Goal: Obtain resource: Obtain resource

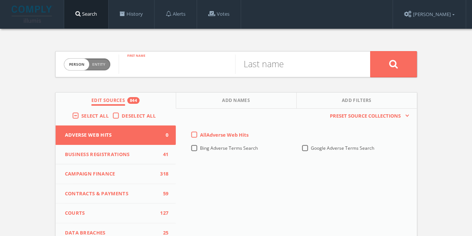
click at [169, 67] on input "text" at bounding box center [177, 63] width 116 height 19
type input "[PERSON_NAME]"
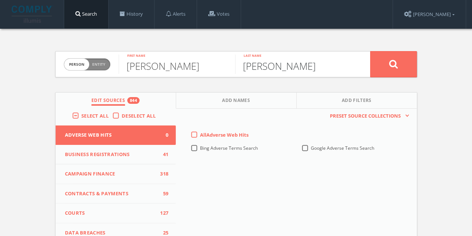
type input "[PERSON_NAME]"
click at [370, 51] on button at bounding box center [393, 64] width 47 height 26
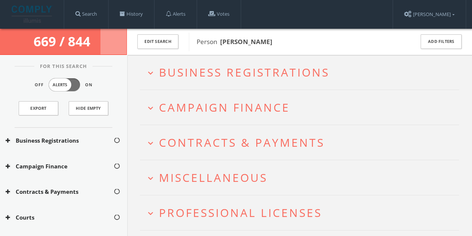
click at [217, 108] on span "Campaign Finance" at bounding box center [224, 107] width 131 height 15
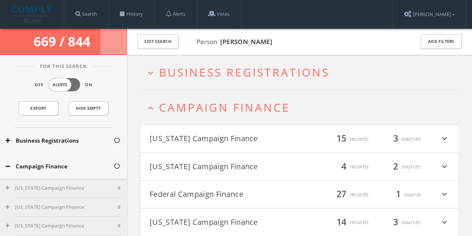
click at [189, 73] on span "Business Registrations" at bounding box center [244, 72] width 170 height 15
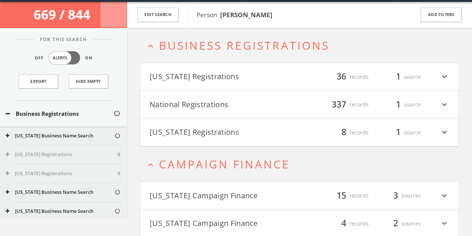
scroll to position [28, 0]
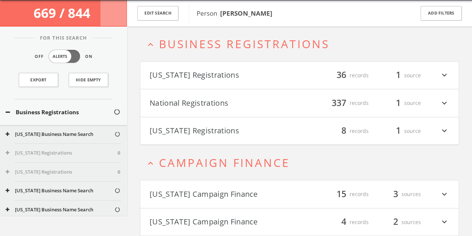
click at [184, 53] on h2 "expand_less Business Registrations" at bounding box center [299, 43] width 319 height 35
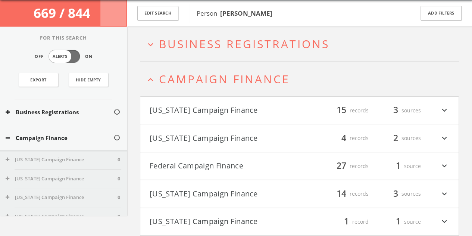
click at [14, 139] on button "Campaign Finance" at bounding box center [60, 137] width 108 height 9
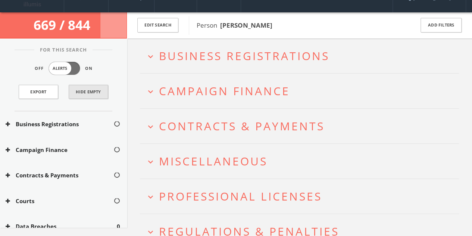
scroll to position [0, 0]
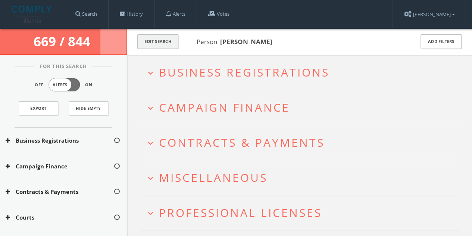
click at [165, 41] on button "Edit Search" at bounding box center [157, 41] width 41 height 15
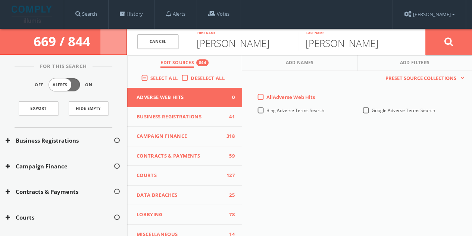
click at [191, 81] on label "Deselect All" at bounding box center [210, 78] width 38 height 7
click at [0, 0] on input "Deselect All" at bounding box center [0, 0] width 0 height 0
click at [173, 129] on button "Campaign Finance 0" at bounding box center [184, 136] width 115 height 20
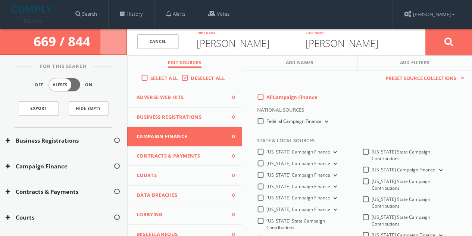
click at [266, 96] on label "All Campaign Finance" at bounding box center [291, 97] width 51 height 7
click at [0, 0] on Finance-all-0 "All Campaign Finance" at bounding box center [0, 0] width 0 height 0
click at [438, 44] on button at bounding box center [448, 41] width 47 height 27
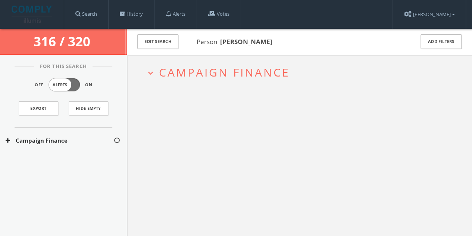
click at [72, 139] on button "Campaign Finance" at bounding box center [60, 140] width 108 height 9
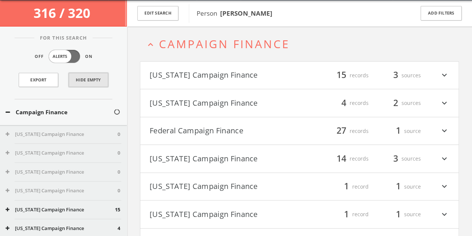
click at [88, 77] on button "Hide Empty" at bounding box center [89, 80] width 40 height 14
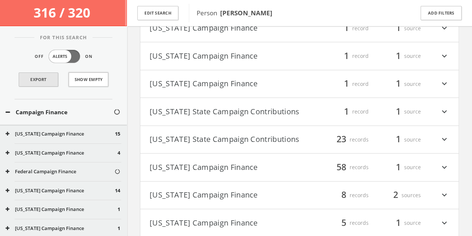
scroll to position [187, 0]
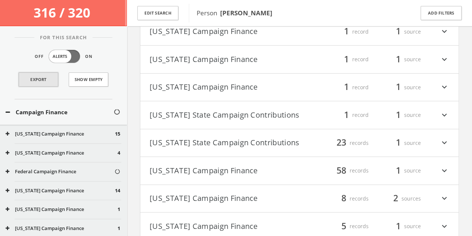
click at [38, 77] on link "Export" at bounding box center [39, 79] width 40 height 14
